Goal: Information Seeking & Learning: Find specific fact

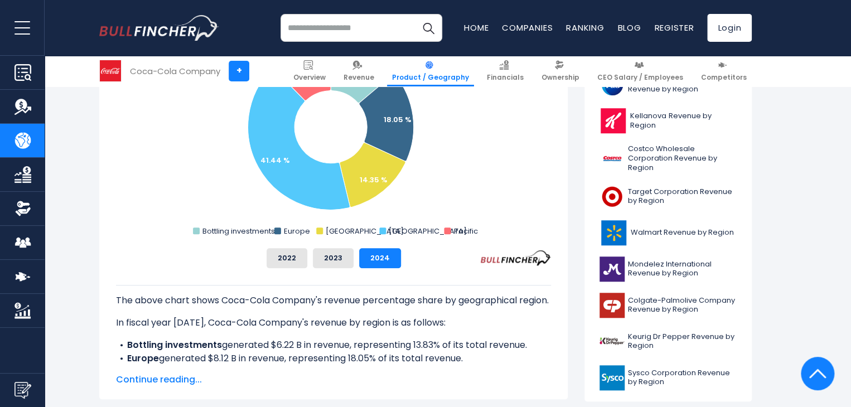
scroll to position [260, 0]
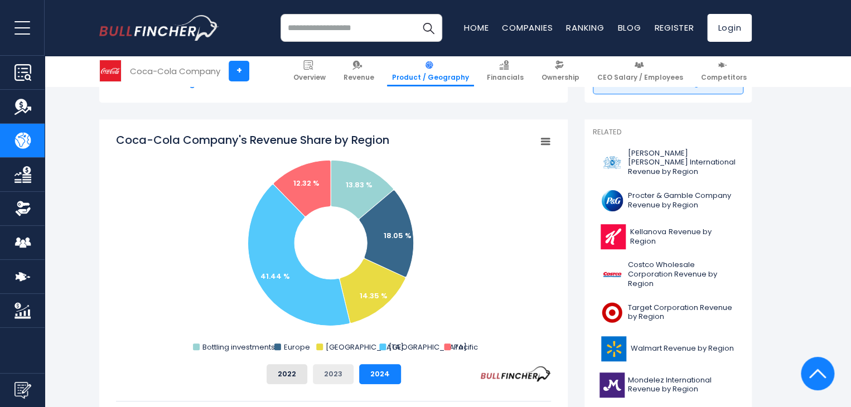
click at [334, 374] on button "2023" at bounding box center [333, 374] width 41 height 20
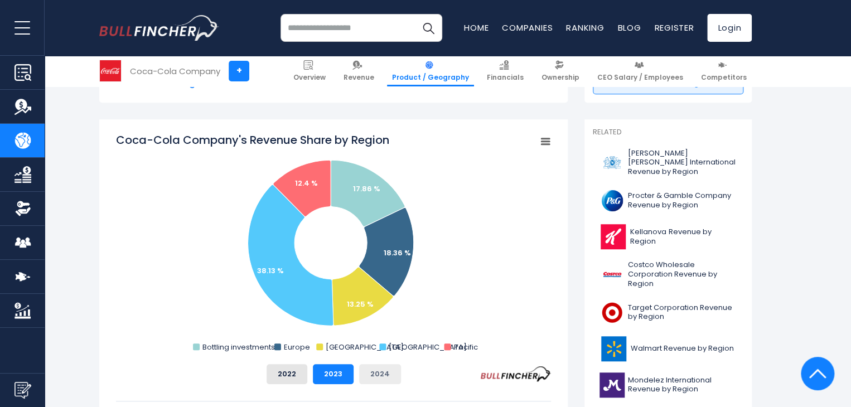
click at [377, 378] on button "2024" at bounding box center [380, 374] width 42 height 20
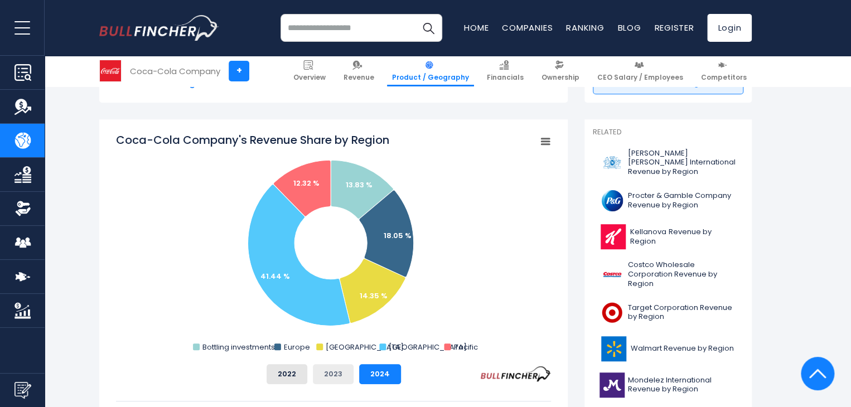
click at [340, 380] on button "2023" at bounding box center [333, 374] width 41 height 20
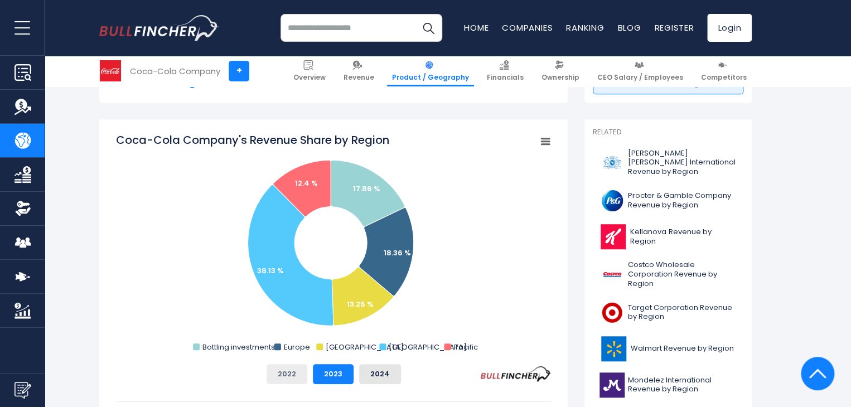
click at [297, 371] on button "2022" at bounding box center [287, 374] width 41 height 20
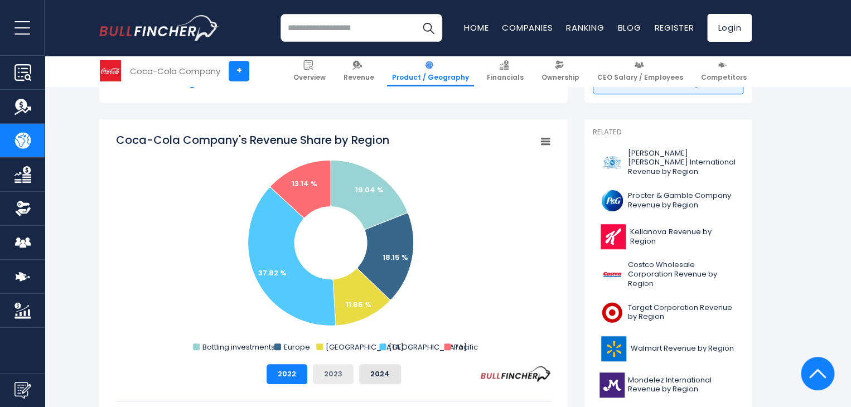
click at [335, 372] on button "2023" at bounding box center [333, 374] width 41 height 20
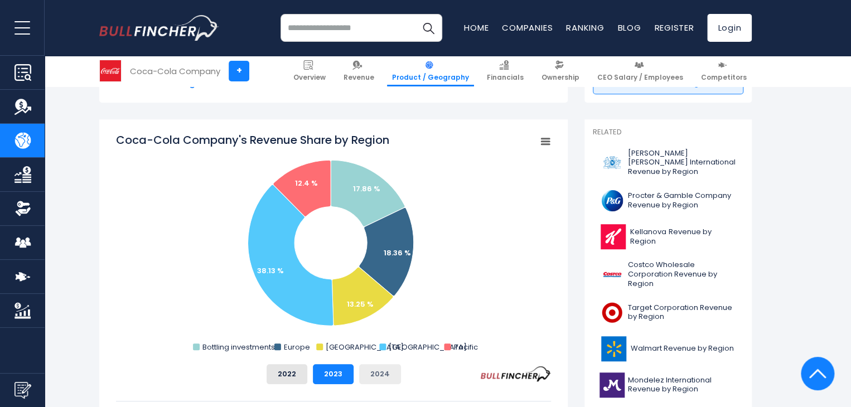
click at [379, 374] on button "2024" at bounding box center [380, 374] width 42 height 20
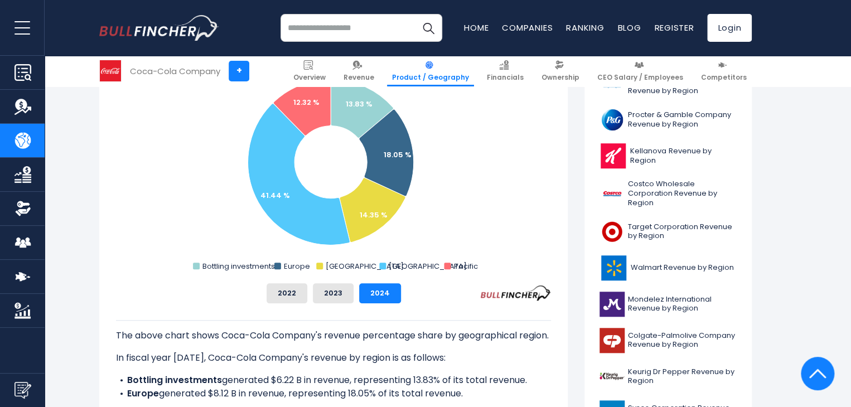
scroll to position [391, 0]
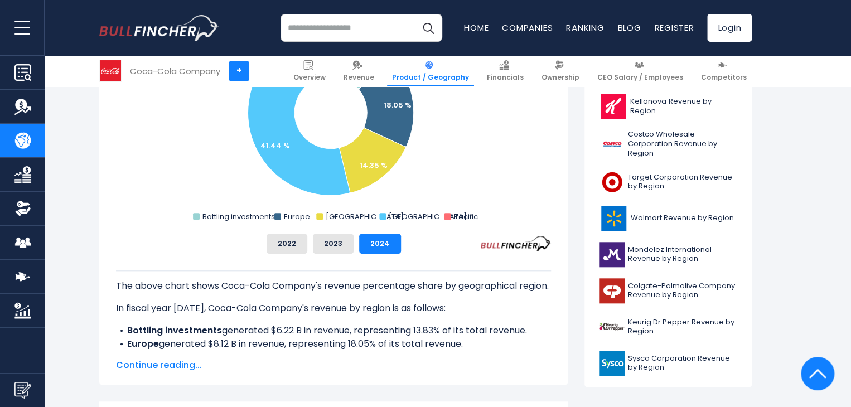
click at [174, 365] on span "Continue reading..." at bounding box center [333, 365] width 435 height 13
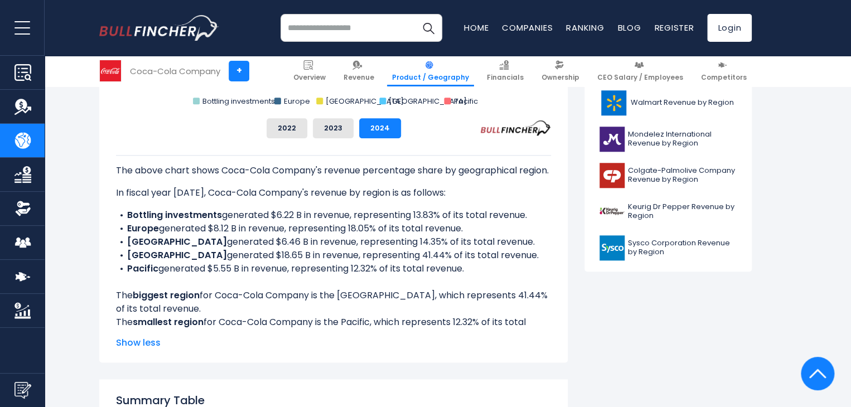
scroll to position [521, 0]
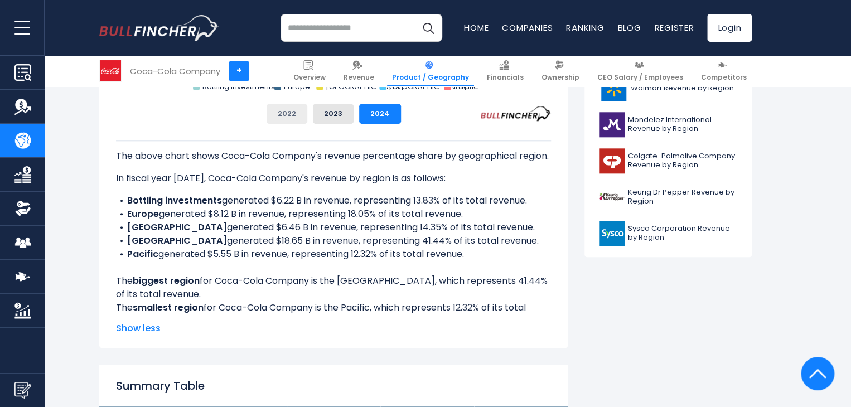
click at [292, 114] on button "2022" at bounding box center [287, 114] width 41 height 20
drag, startPoint x: 127, startPoint y: 228, endPoint x: 504, endPoint y: 230, distance: 377.2
click at [504, 230] on li "Latin America generated $4.91 B in revenue, representing 11.85% of its total re…" at bounding box center [333, 227] width 435 height 13
copy li "Latin America generated $4.91 B in revenue, representing 11.85% of its total re…"
click at [334, 116] on button "2023" at bounding box center [333, 114] width 41 height 20
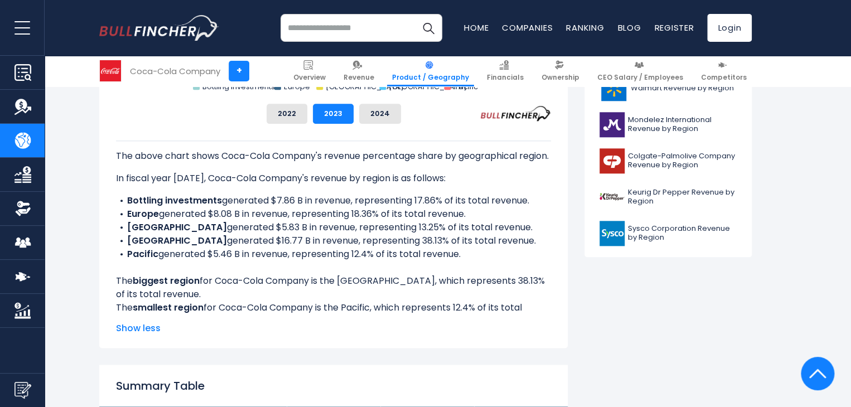
drag, startPoint x: 127, startPoint y: 227, endPoint x: 495, endPoint y: 224, distance: 368.8
click at [495, 224] on li "Latin America generated $5.83 B in revenue, representing 13.25% of its total re…" at bounding box center [333, 227] width 435 height 13
copy li "Latin America generated $5.83 B in revenue, representing 13.25% of its total re…"
click at [376, 120] on button "2024" at bounding box center [380, 114] width 42 height 20
drag, startPoint x: 126, startPoint y: 225, endPoint x: 482, endPoint y: 230, distance: 355.5
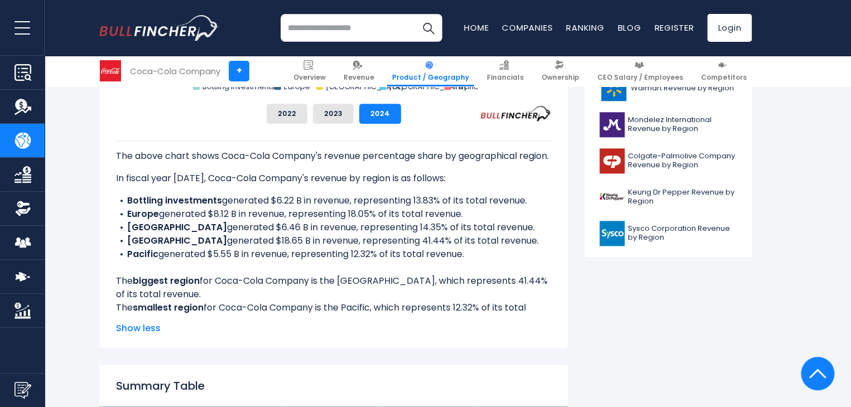
click at [482, 230] on li "Latin America generated $6.46 B in revenue, representing 14.35% of its total re…" at bounding box center [333, 227] width 435 height 13
copy li "Latin America generated $6.46 B in revenue, representing 14.35% of its total re…"
